Goal: Transaction & Acquisition: Purchase product/service

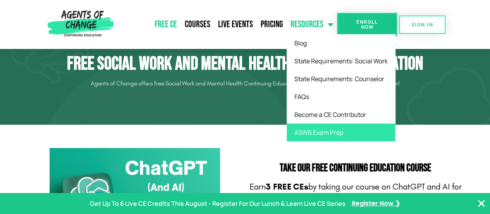
click at [299, 128] on link "ASWB Exam Prep" at bounding box center [341, 132] width 109 height 18
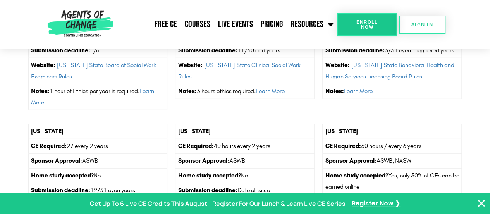
scroll to position [1008, 0]
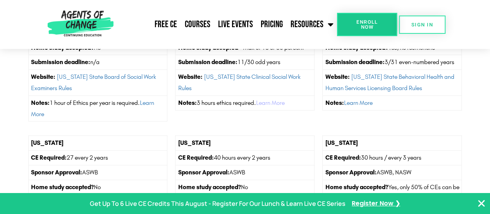
click at [278, 99] on link "Learn More" at bounding box center [270, 102] width 29 height 7
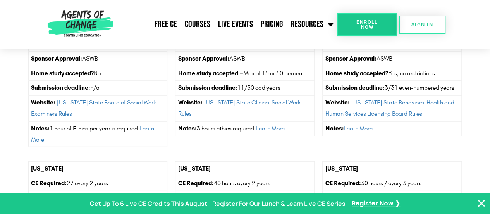
scroll to position [892, 0]
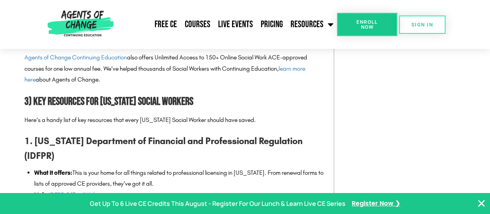
scroll to position [892, 0]
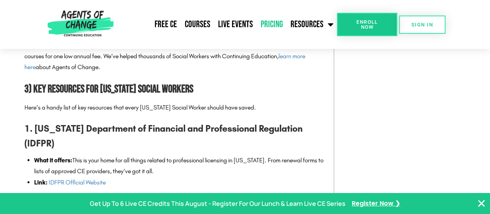
click at [273, 26] on link "Pricing" at bounding box center [272, 24] width 30 height 19
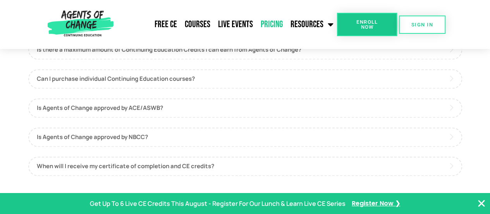
scroll to position [465, 0]
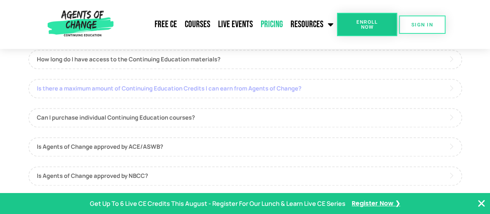
click at [236, 94] on link "Is there a maximum amount of Continuing Education Credits I can earn from Agent…" at bounding box center [245, 88] width 434 height 19
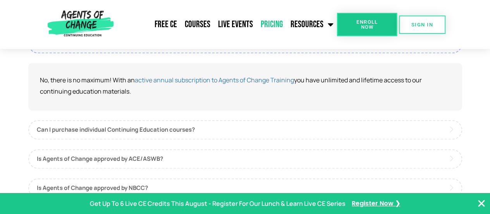
scroll to position [543, 0]
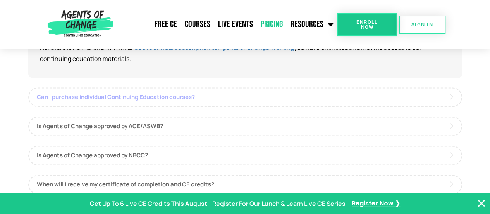
click at [230, 98] on link "Can I purchase individual Continuing Education courses?" at bounding box center [245, 96] width 434 height 19
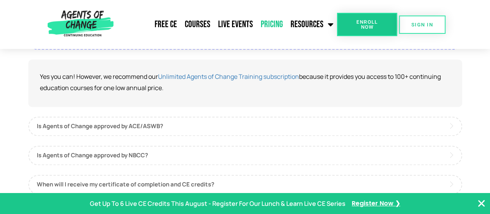
scroll to position [582, 0]
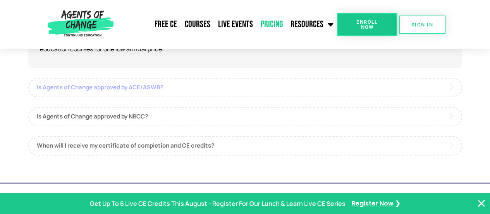
click at [225, 88] on link "Is Agents of Change approved by ACE/ASWB?" at bounding box center [245, 87] width 434 height 19
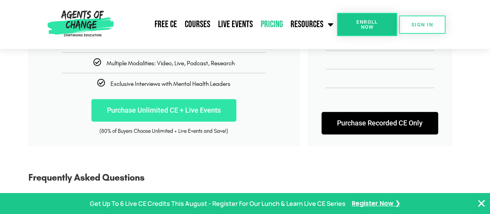
scroll to position [271, 0]
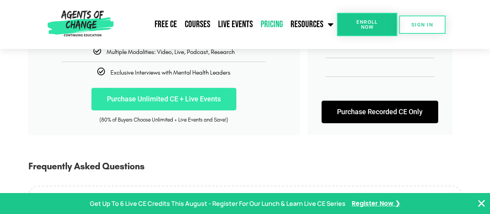
click at [179, 100] on link "Purchase Unlimited CE + Live Events" at bounding box center [164, 99] width 145 height 22
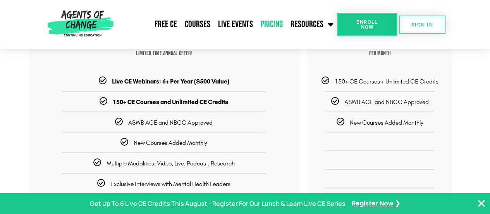
scroll to position [155, 0]
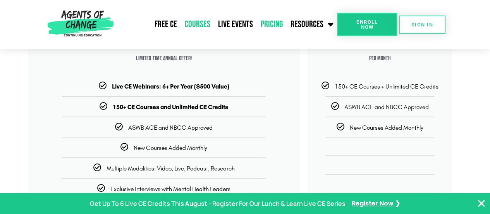
click at [193, 28] on link "Courses" at bounding box center [197, 24] width 33 height 19
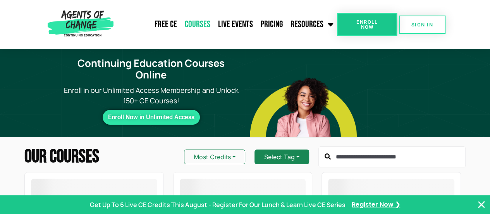
click at [292, 149] on button "Select Tag" at bounding box center [282, 156] width 55 height 15
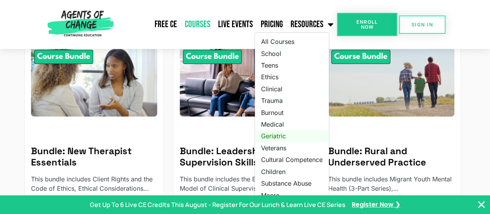
scroll to position [116, 0]
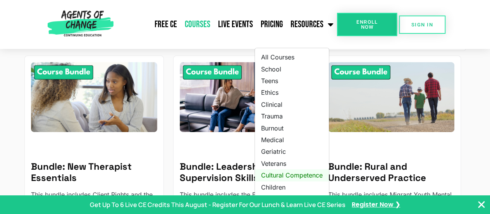
click at [277, 169] on link "Cultural Competence" at bounding box center [292, 175] width 74 height 12
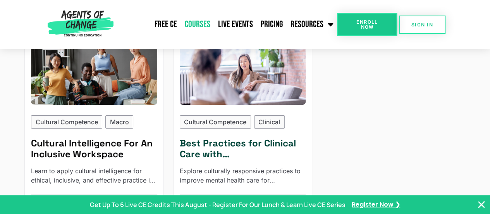
scroll to position [1241, 0]
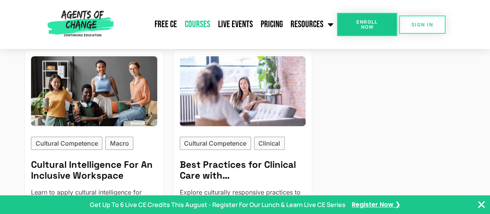
click at [201, 26] on link "Courses" at bounding box center [197, 24] width 33 height 19
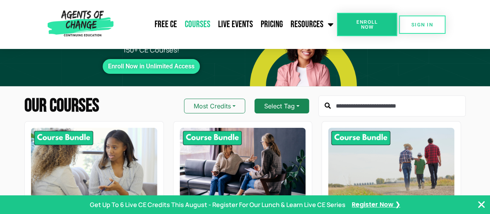
scroll to position [39, 0]
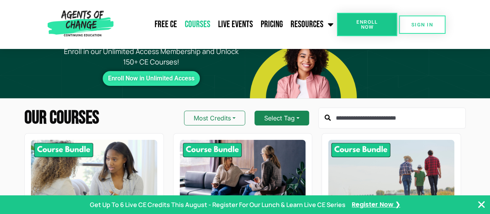
click at [287, 110] on button "Select Tag" at bounding box center [282, 117] width 55 height 15
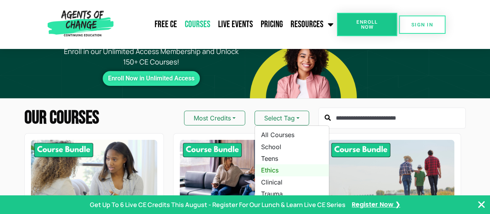
click at [284, 164] on link "Ethics" at bounding box center [292, 170] width 74 height 12
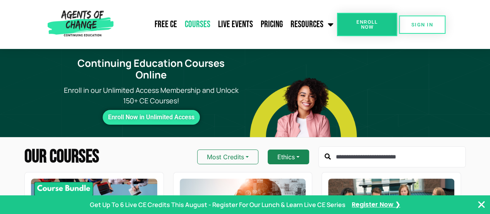
click at [288, 149] on button "Ethics" at bounding box center [288, 156] width 41 height 15
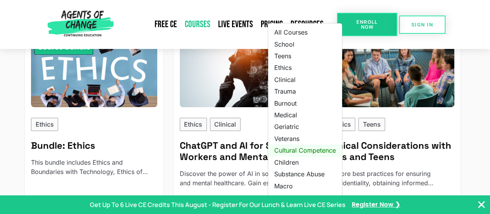
scroll to position [116, 0]
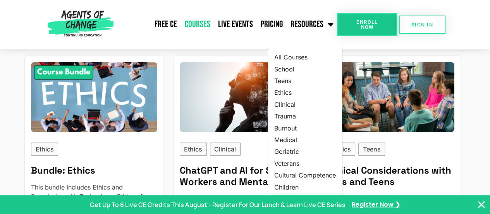
click at [278, 193] on link "Substance Abuse" at bounding box center [305, 199] width 74 height 12
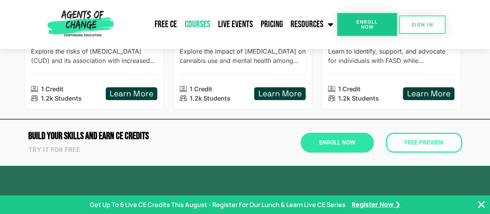
scroll to position [1163, 0]
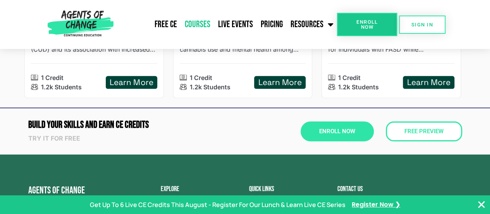
click at [370, 25] on span "Enroll Now" at bounding box center [367, 24] width 35 height 10
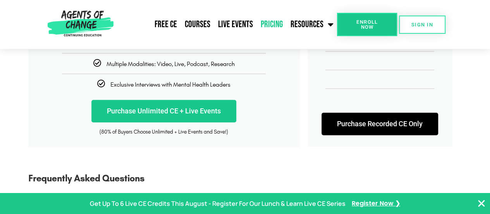
scroll to position [271, 0]
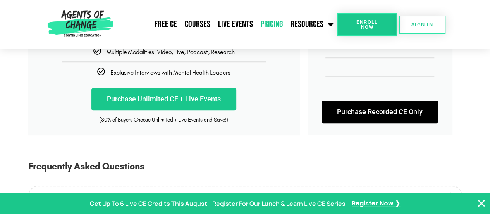
drag, startPoint x: 376, startPoint y: 119, endPoint x: 372, endPoint y: 121, distance: 4.3
click at [376, 119] on link "Purchase Recorded CE Only" at bounding box center [380, 111] width 117 height 22
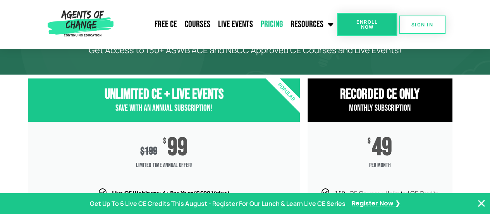
scroll to position [233, 0]
